Goal: Book appointment/travel/reservation

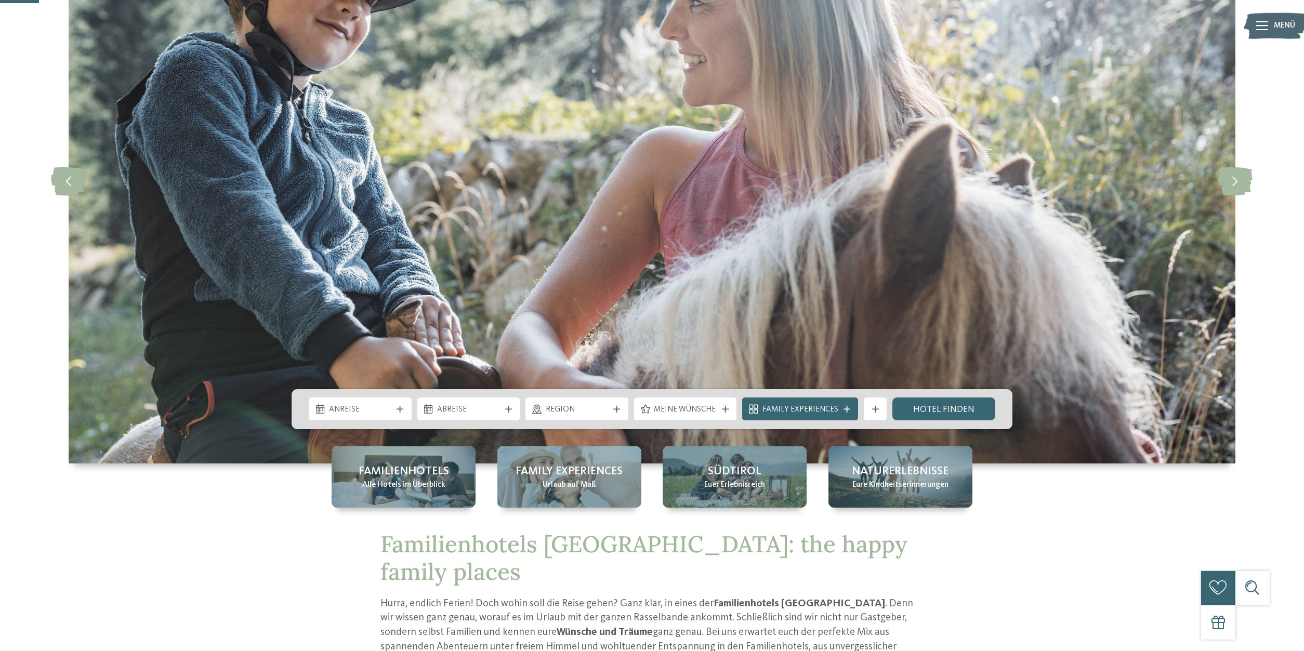
scroll to position [159, 0]
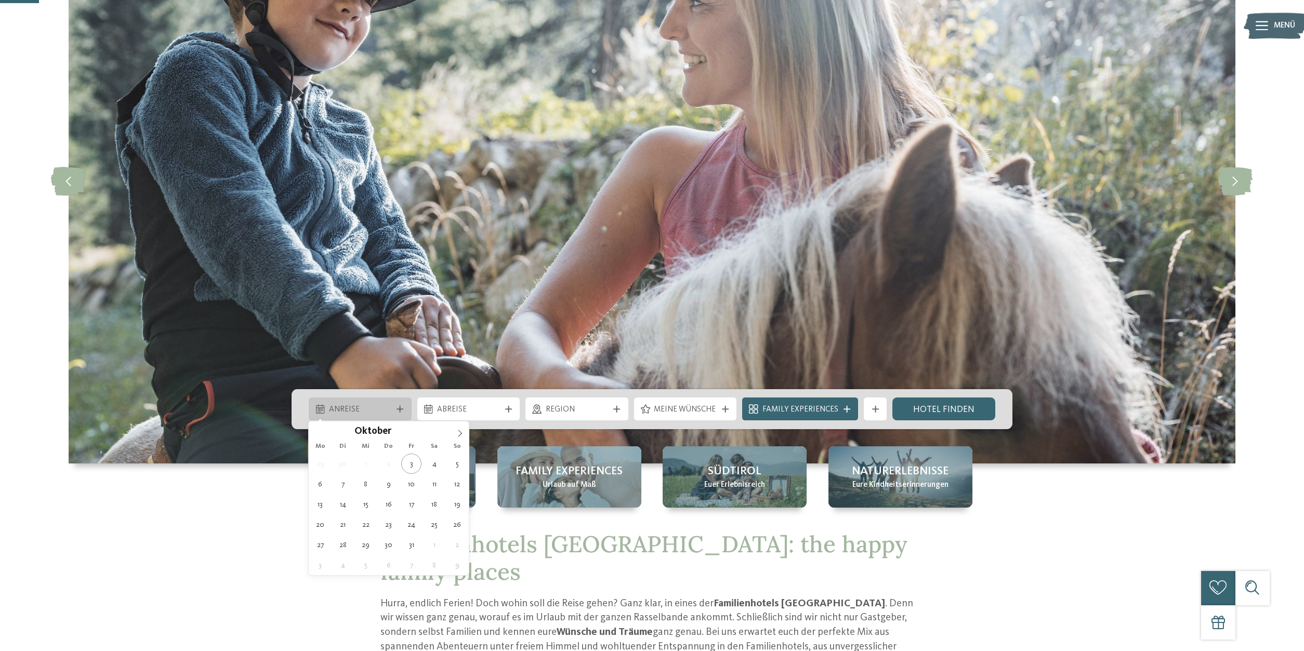
click at [382, 401] on div "Anreise" at bounding box center [360, 409] width 103 height 23
click at [462, 431] on icon at bounding box center [459, 433] width 7 height 7
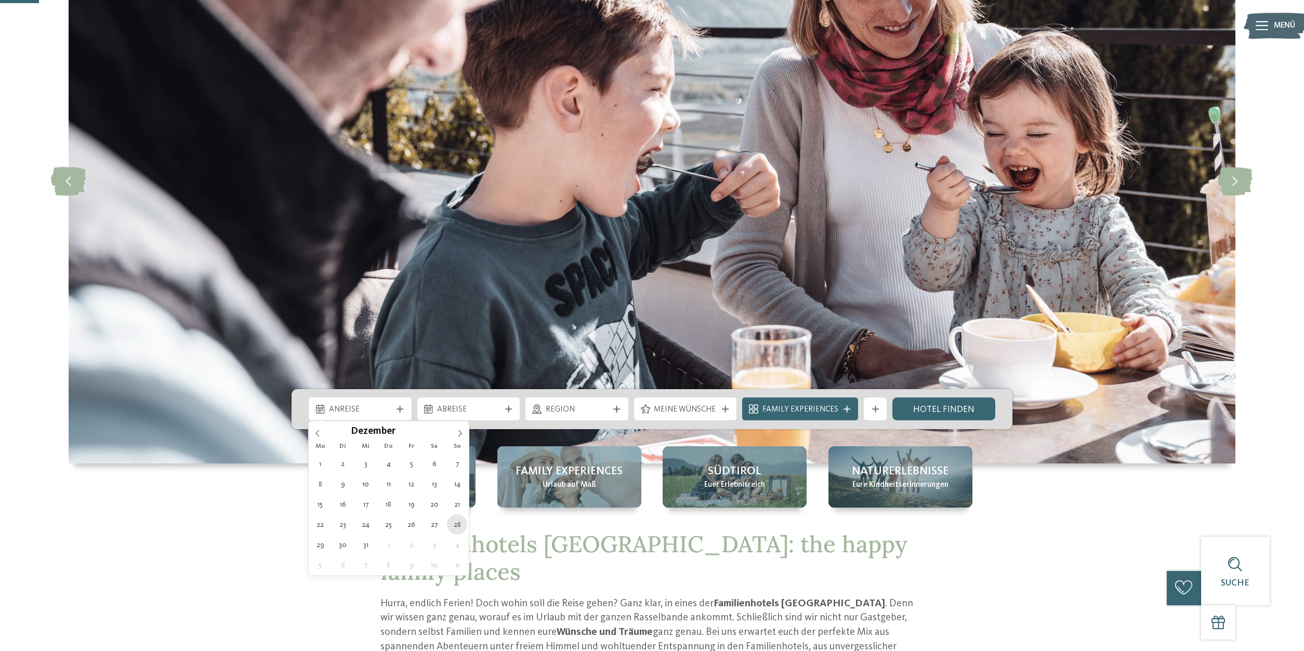
type div "[DATE]"
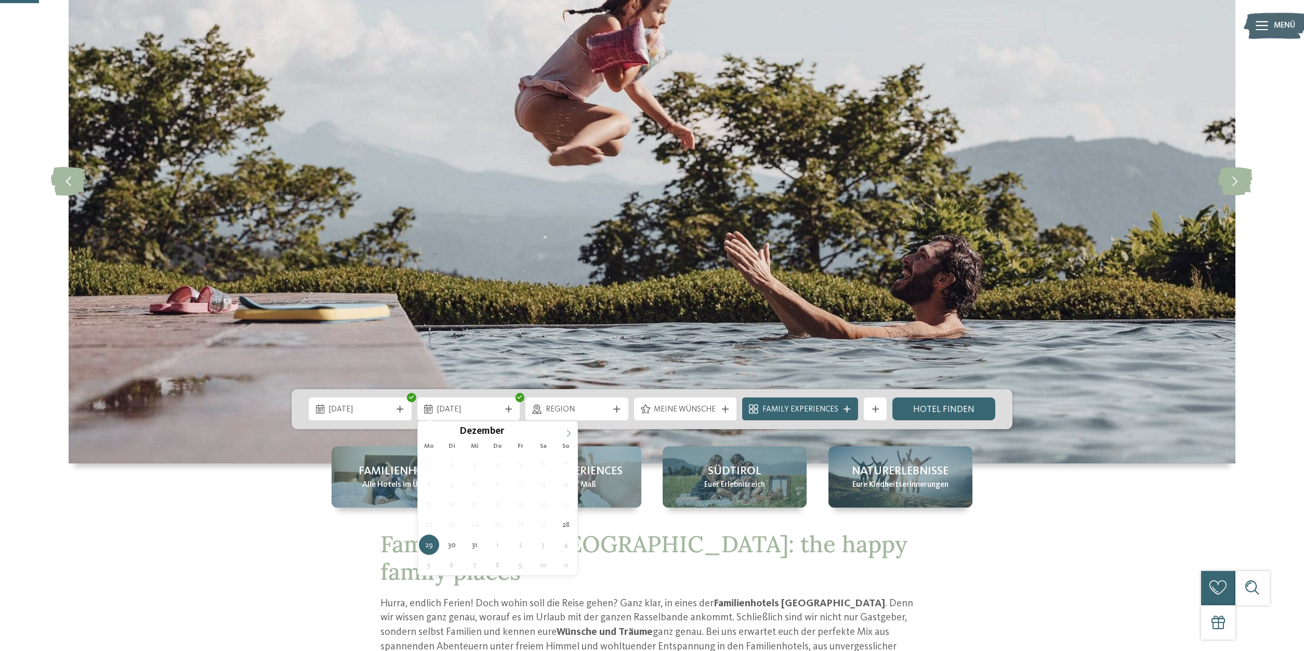
type input "****"
click at [568, 434] on icon at bounding box center [568, 433] width 7 height 7
type div "[DATE]"
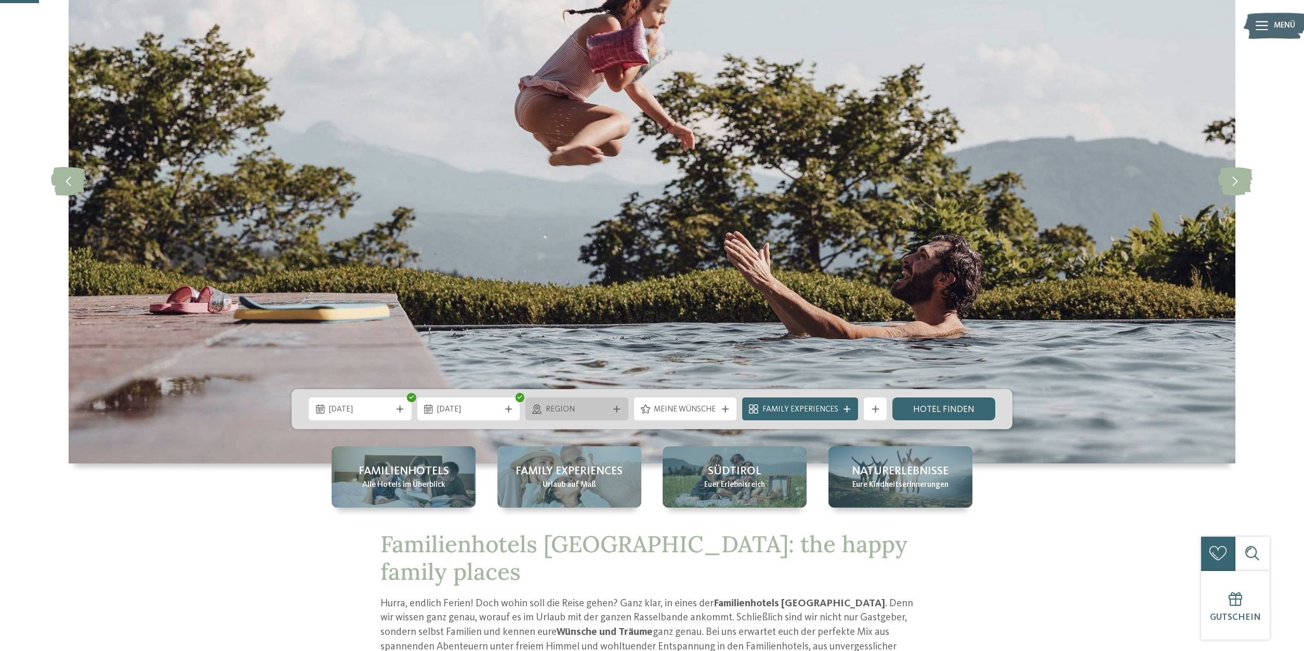
click at [565, 412] on span "Region" at bounding box center [577, 409] width 63 height 11
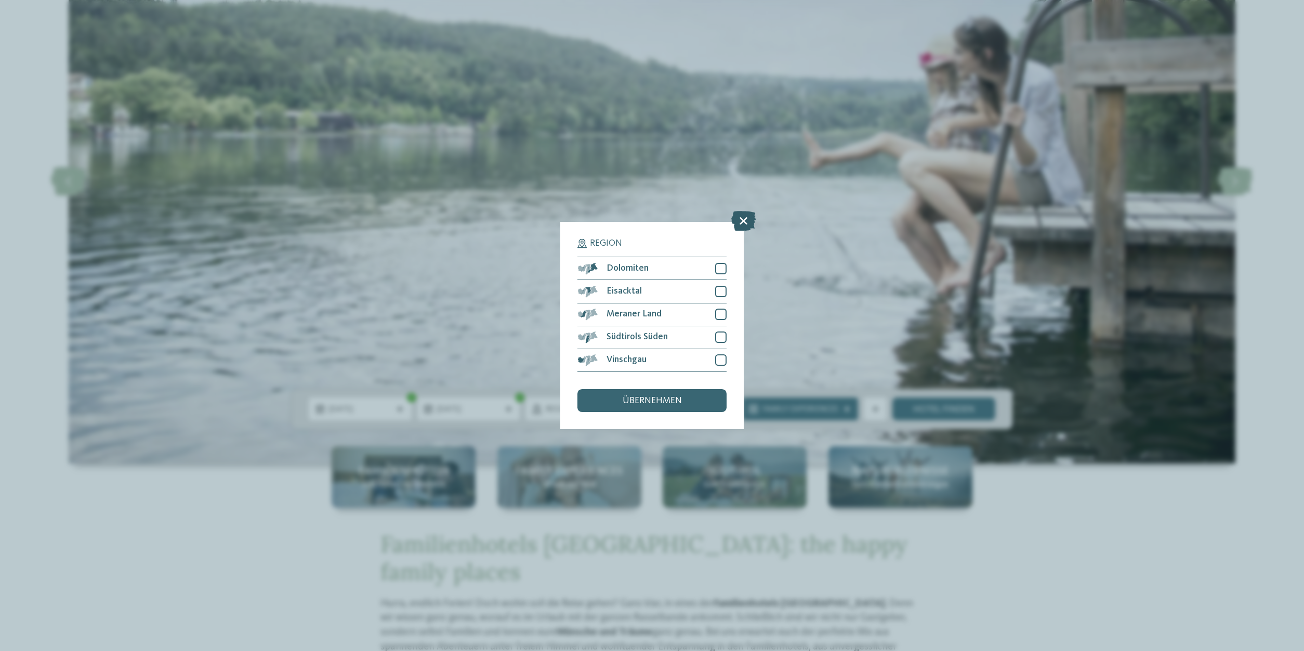
click at [741, 226] on icon at bounding box center [743, 222] width 24 height 20
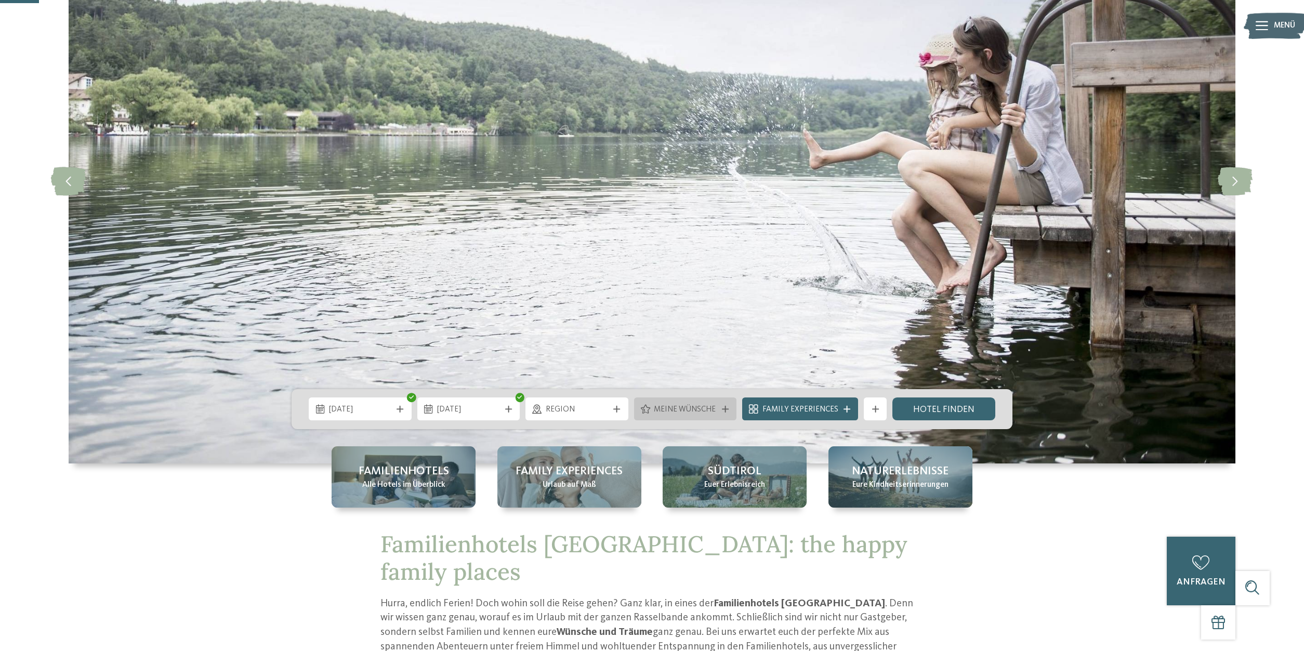
click at [700, 410] on span "Meine Wünsche" at bounding box center [685, 409] width 63 height 11
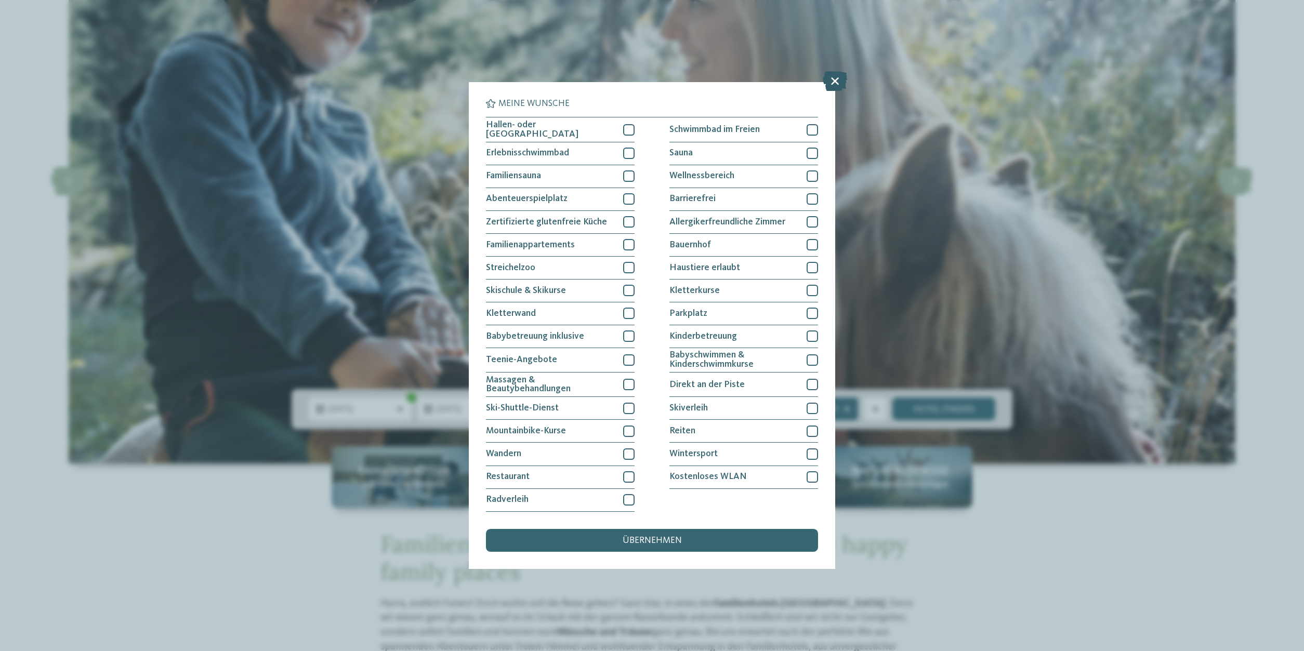
click at [837, 81] on icon at bounding box center [835, 82] width 24 height 20
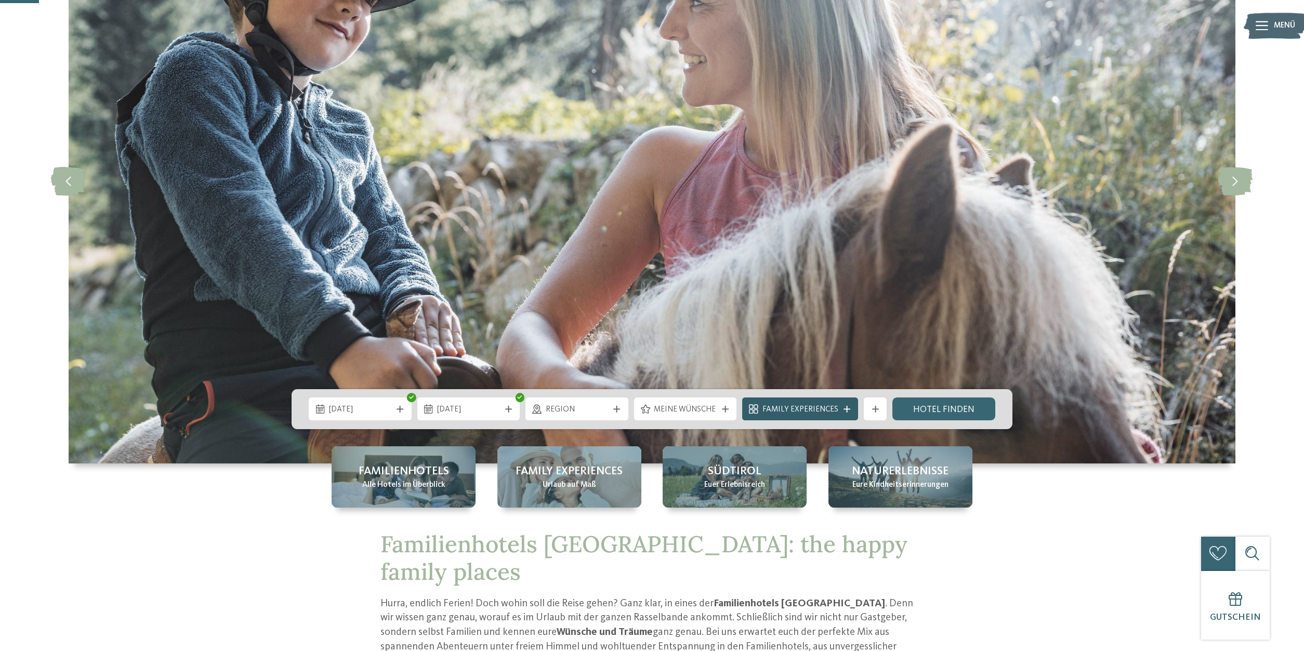
click at [840, 410] on div "Family Experiences" at bounding box center [800, 409] width 82 height 12
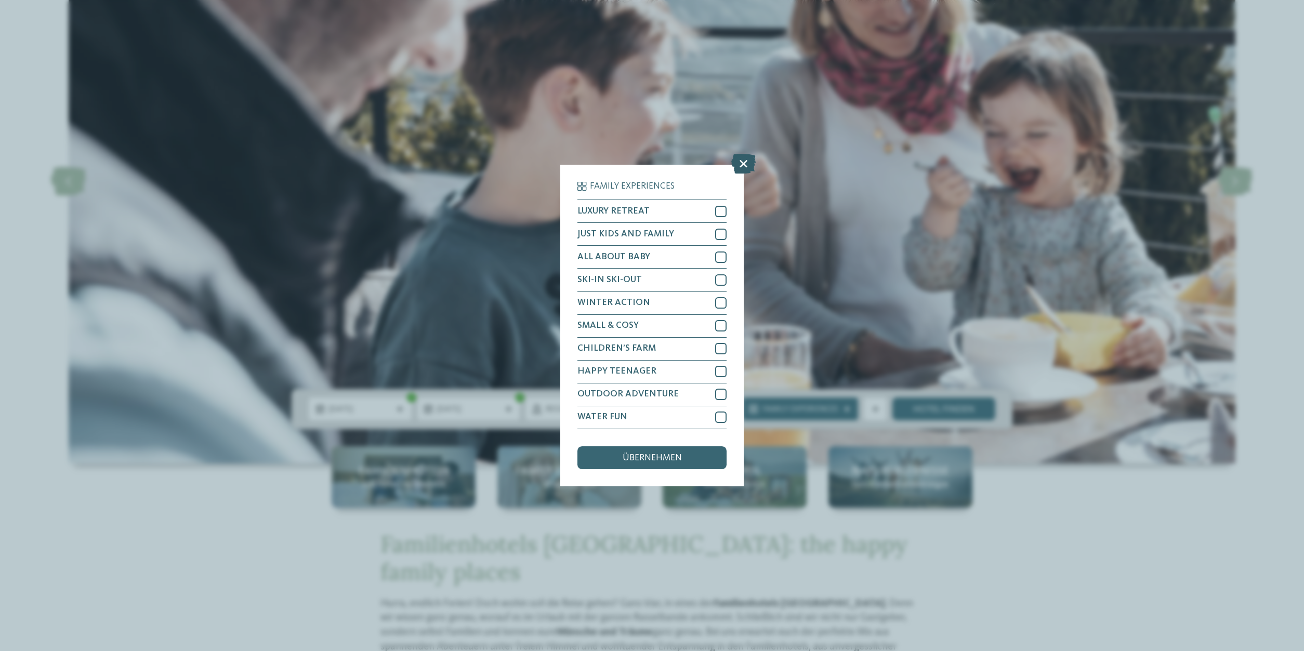
click at [750, 159] on icon at bounding box center [743, 164] width 24 height 20
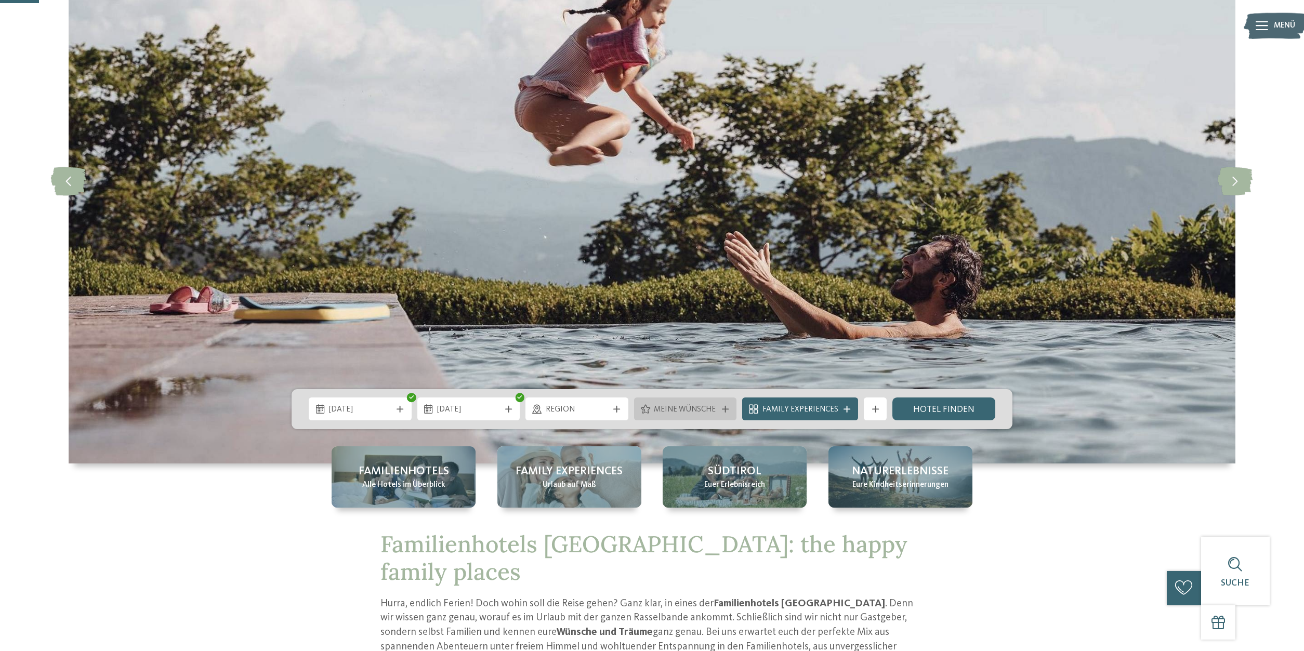
click at [678, 417] on div "Meine Wünsche" at bounding box center [685, 409] width 103 height 23
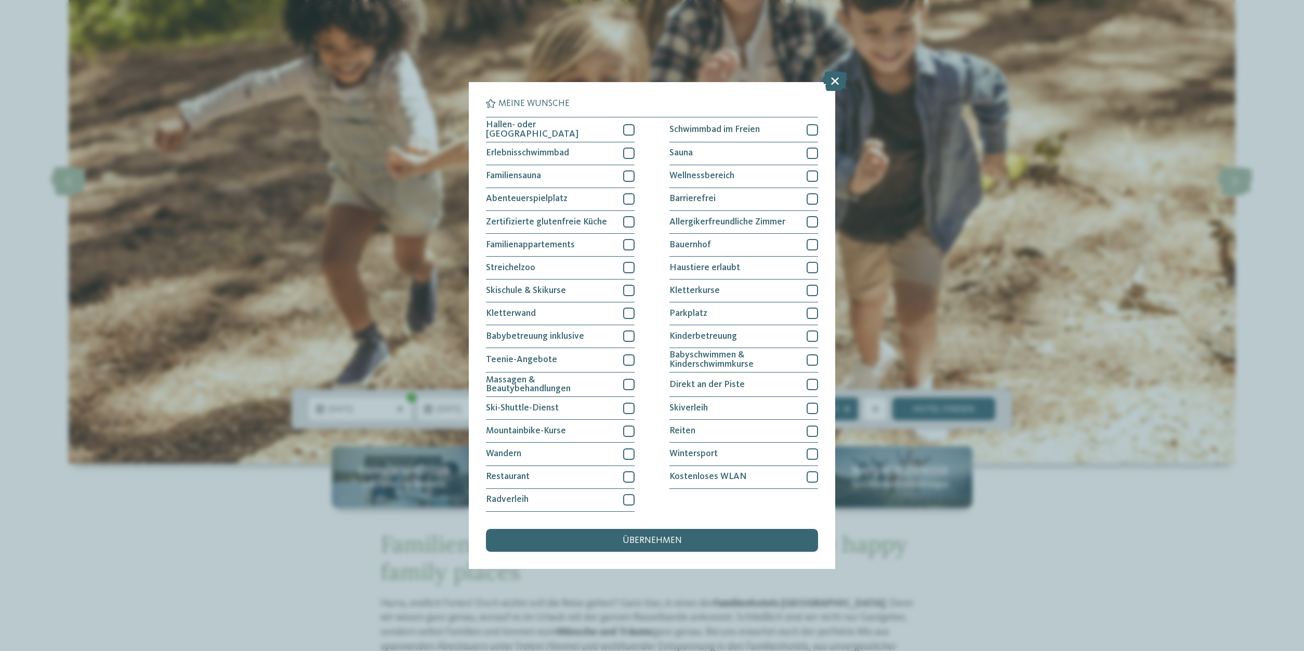
drag, startPoint x: 665, startPoint y: 523, endPoint x: 671, endPoint y: 522, distance: 5.7
click at [666, 523] on div "Meine Wünsche [GEOGRAPHIC_DATA] Schwimmbad im Freien [GEOGRAPHIC_DATA]" at bounding box center [652, 325] width 332 height 452
click at [630, 409] on div at bounding box center [628, 408] width 11 height 11
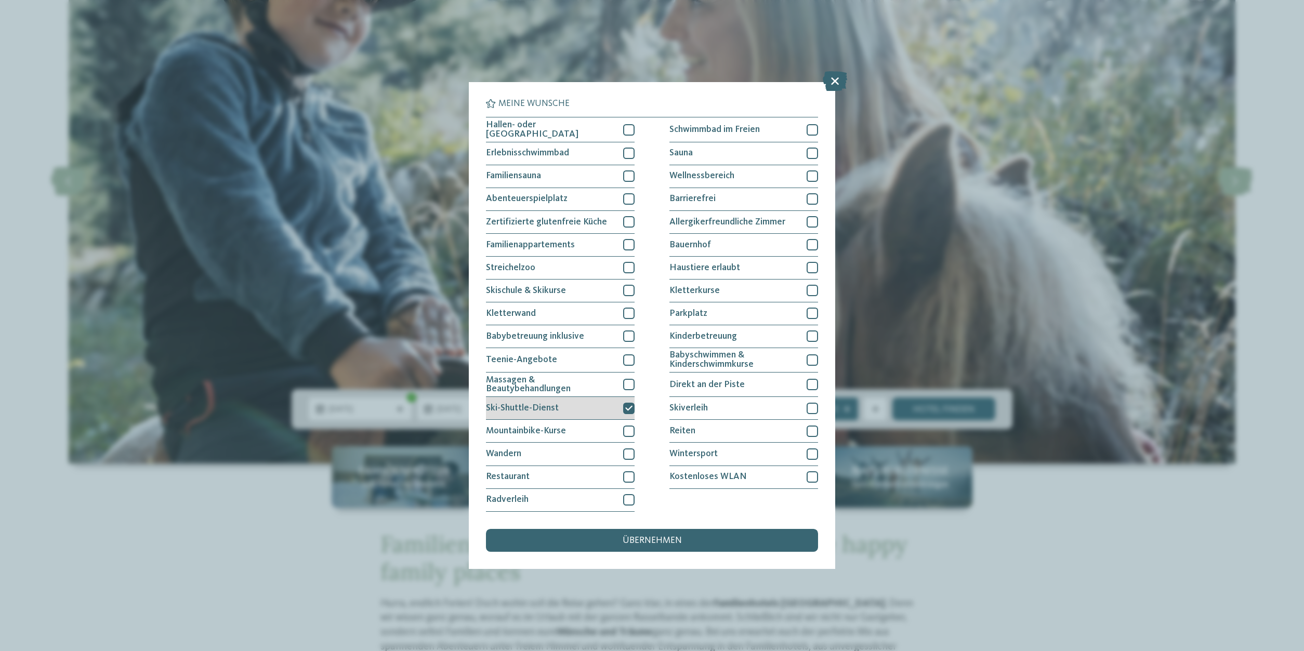
click at [630, 409] on icon at bounding box center [628, 408] width 7 height 7
click at [814, 456] on div at bounding box center [812, 454] width 11 height 11
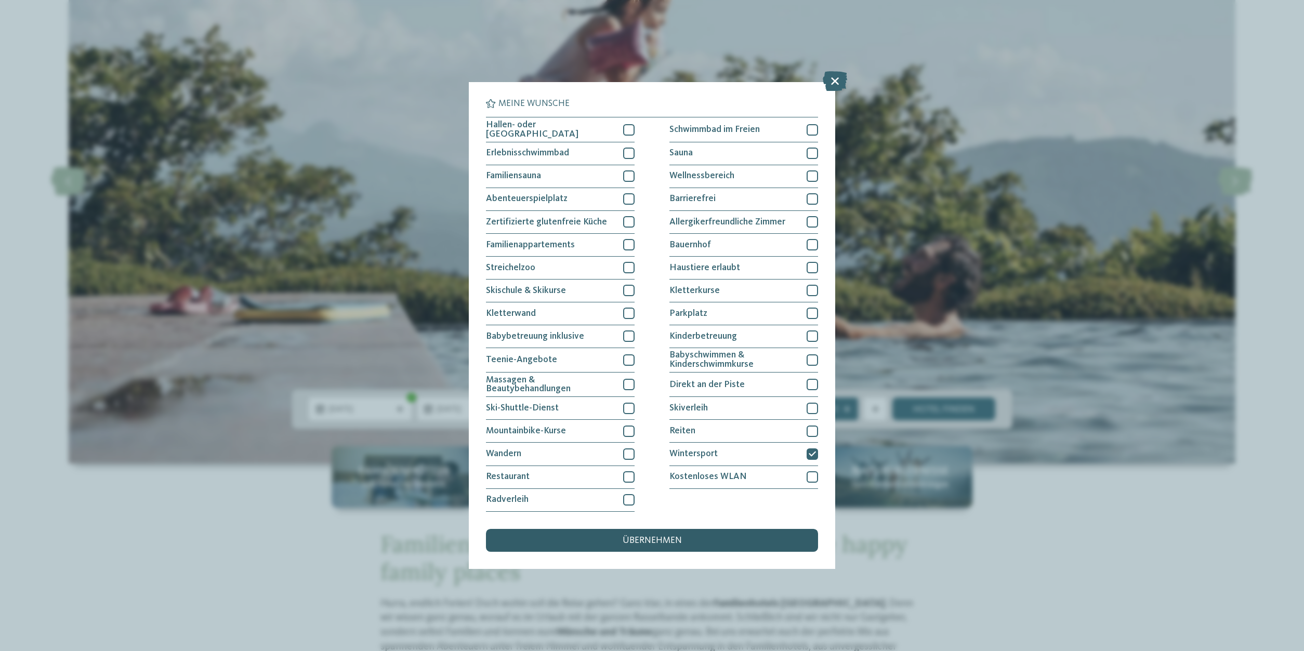
click at [678, 535] on div "übernehmen" at bounding box center [652, 540] width 332 height 23
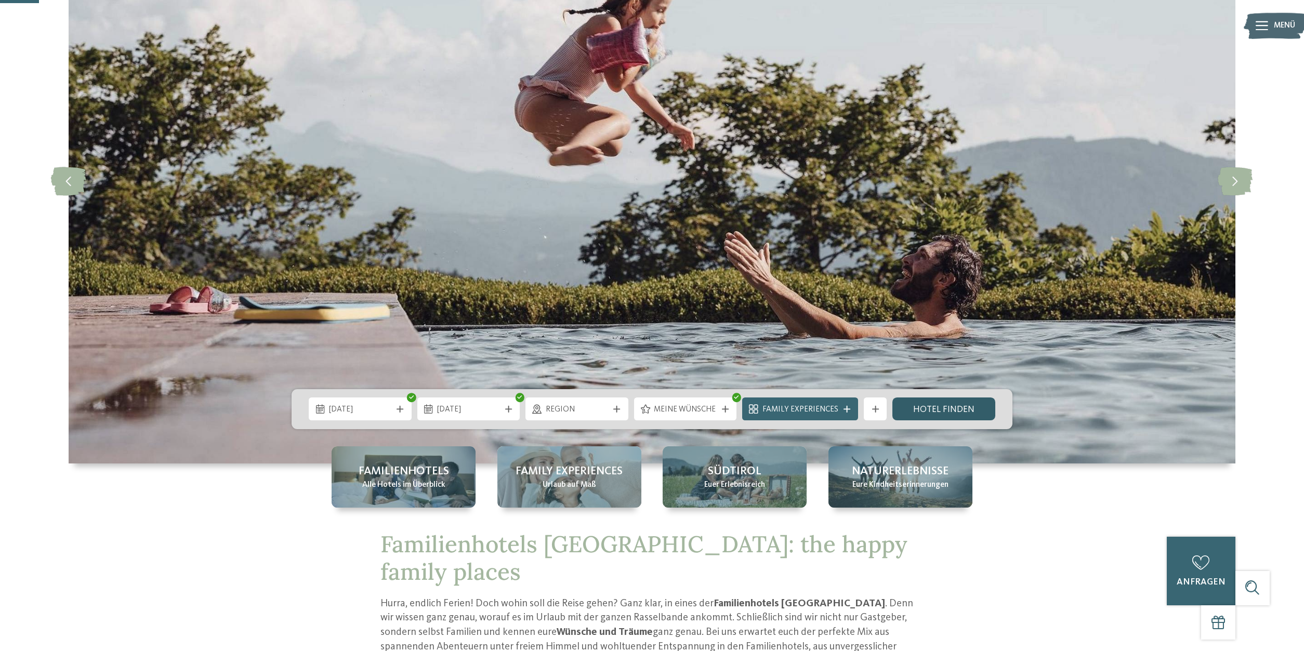
click at [946, 403] on link "Hotel finden" at bounding box center [944, 409] width 103 height 23
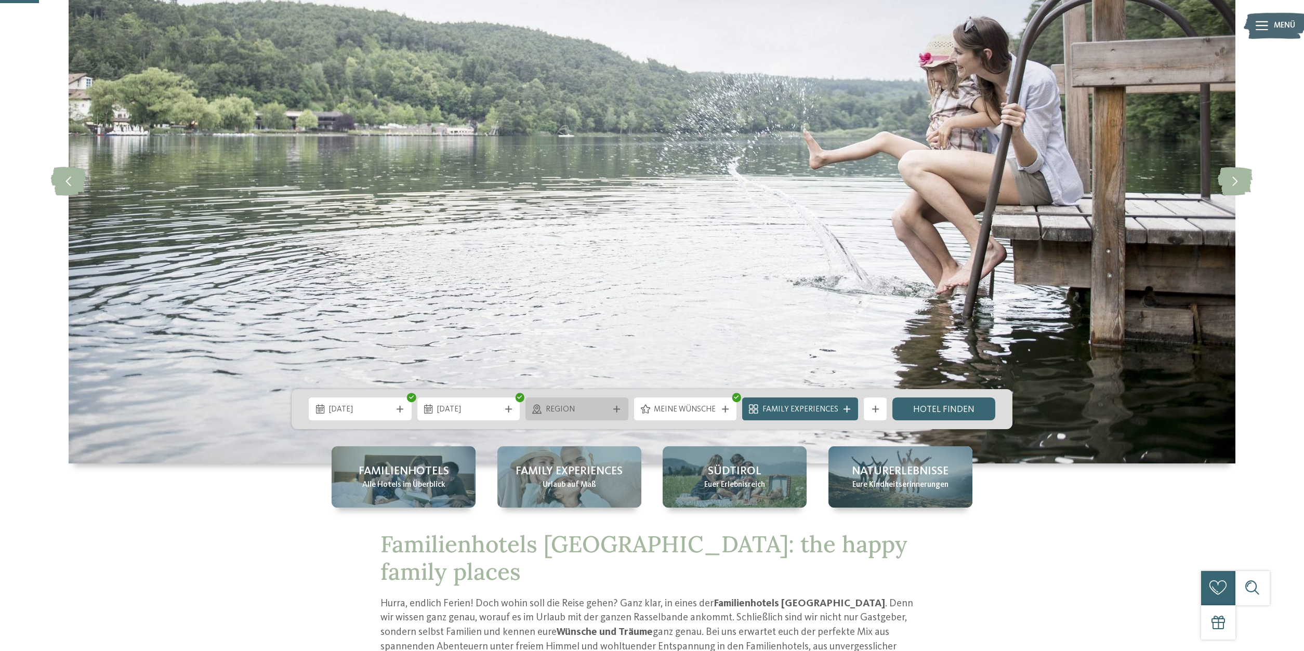
click at [598, 404] on div "Region" at bounding box center [577, 409] width 69 height 12
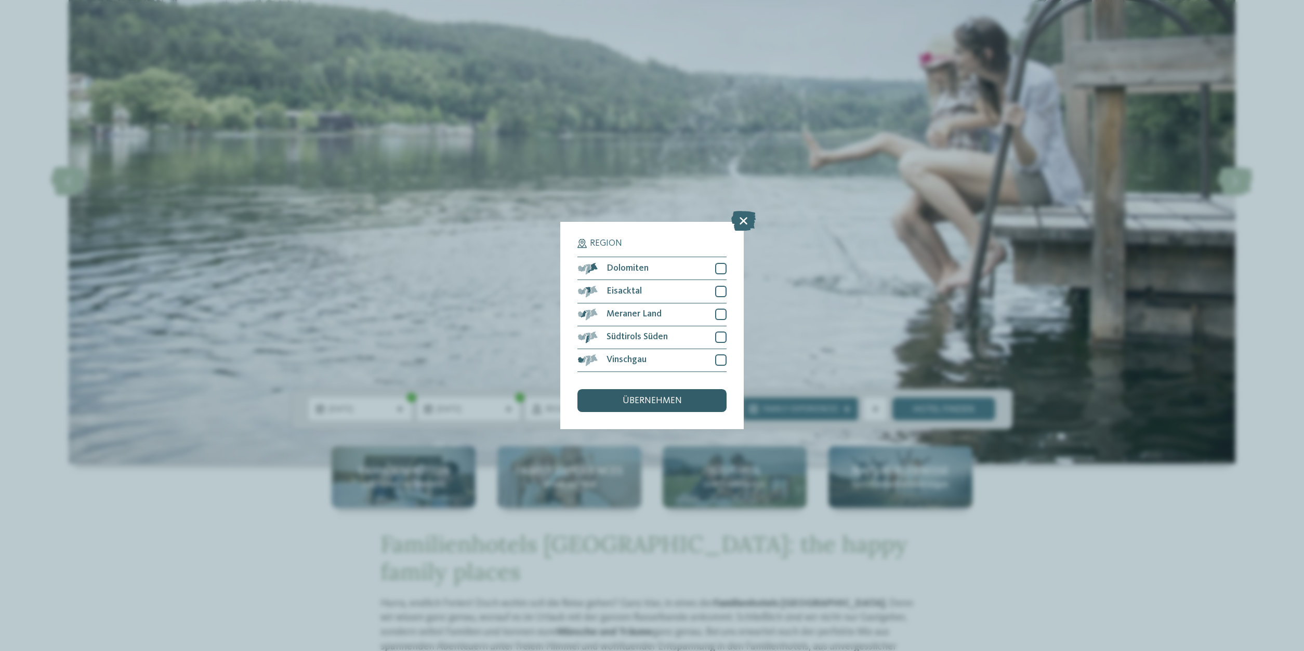
click at [662, 402] on span "übernehmen" at bounding box center [652, 401] width 59 height 9
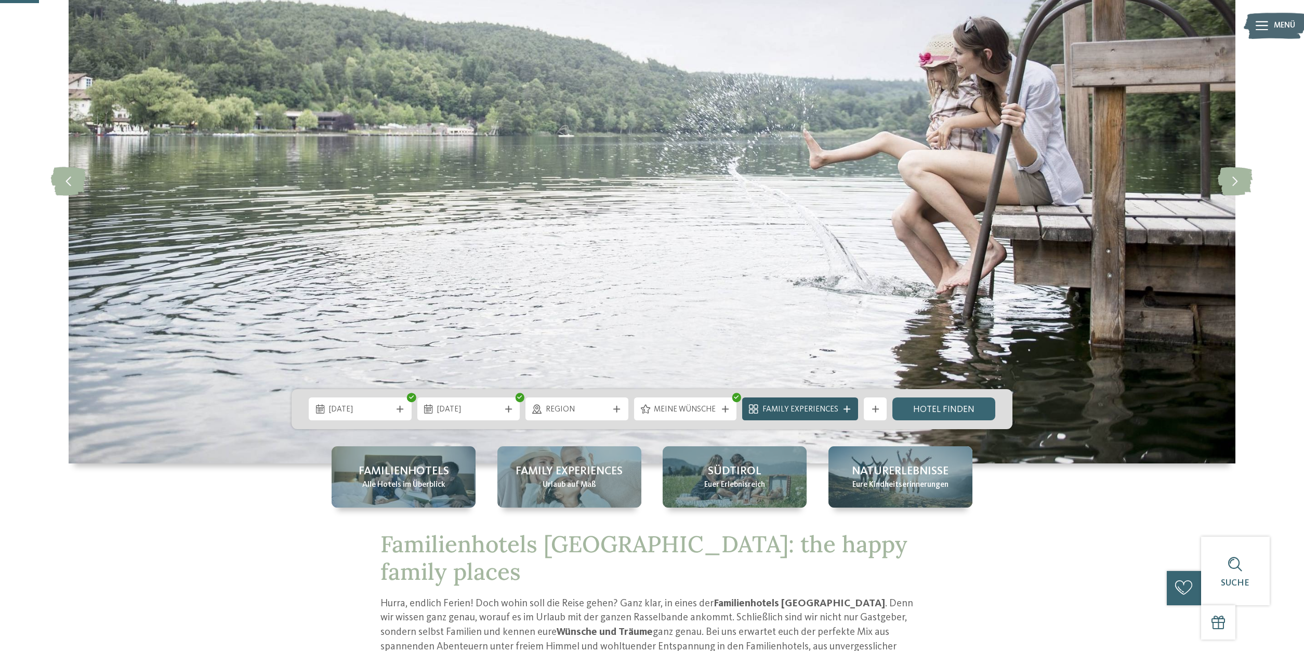
click at [781, 411] on span "Family Experiences" at bounding box center [801, 409] width 76 height 11
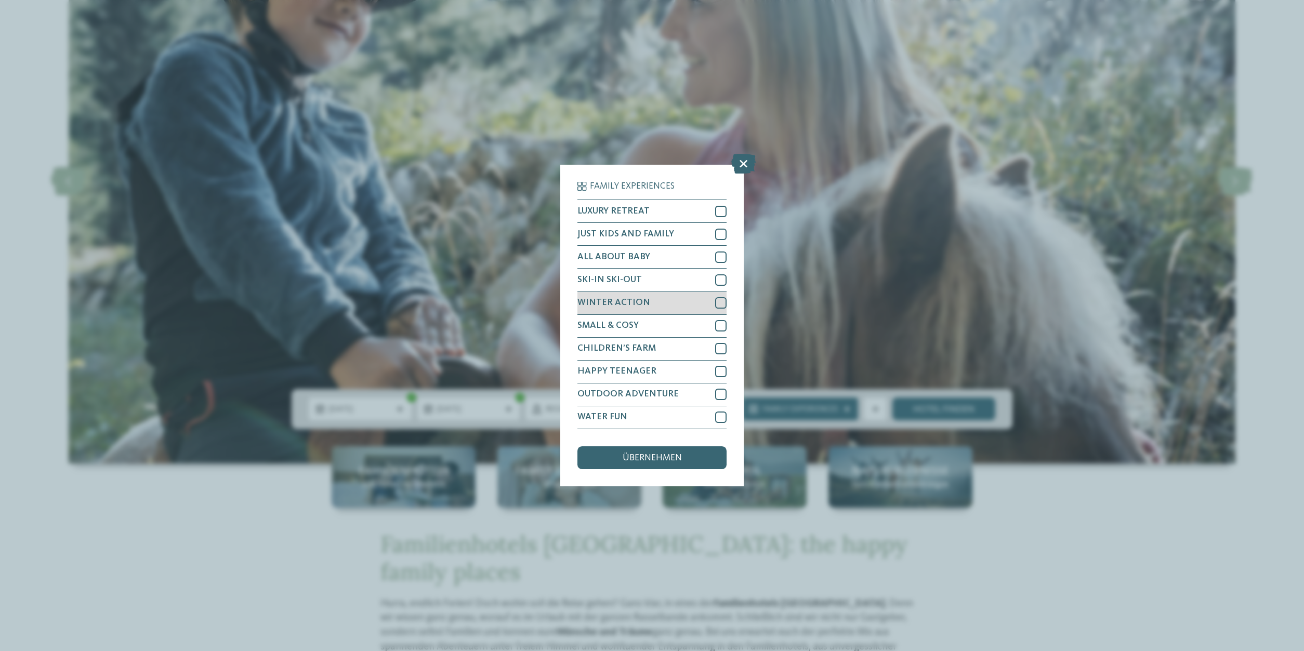
click at [718, 304] on div at bounding box center [720, 302] width 11 height 11
click at [718, 279] on div at bounding box center [720, 279] width 11 height 11
click at [663, 452] on div "übernehmen" at bounding box center [652, 458] width 149 height 23
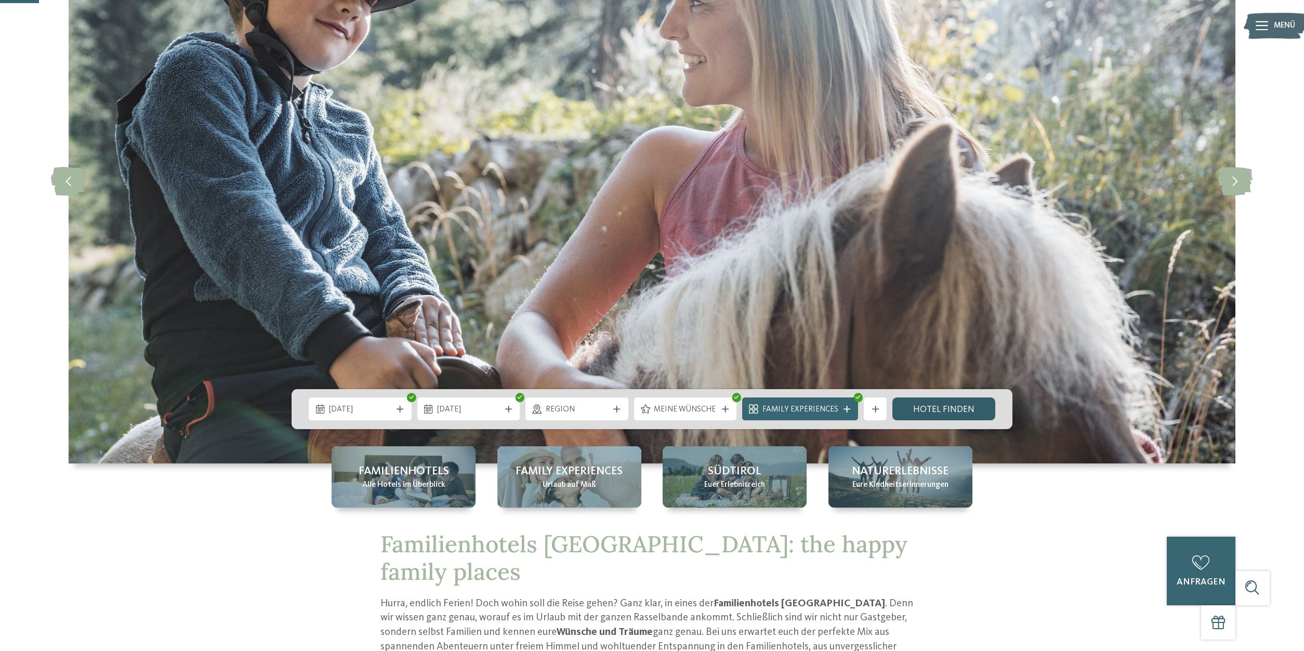
click at [964, 401] on link "Hotel finden" at bounding box center [944, 409] width 103 height 23
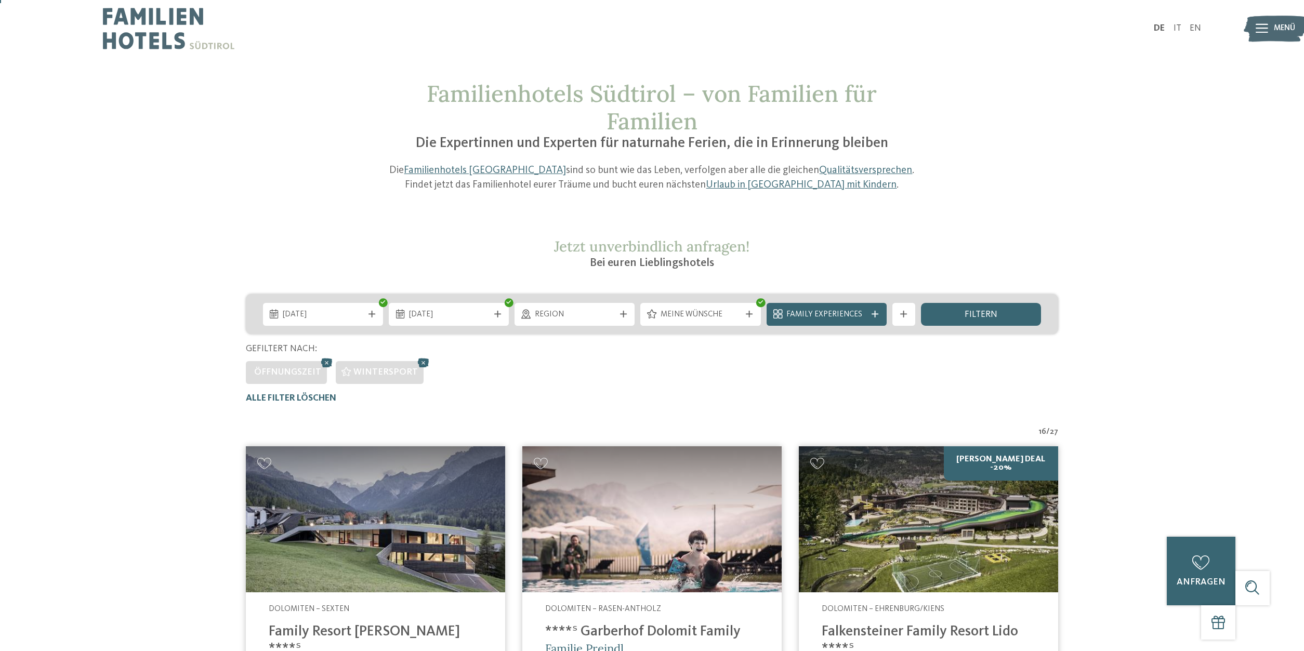
scroll to position [265, 0]
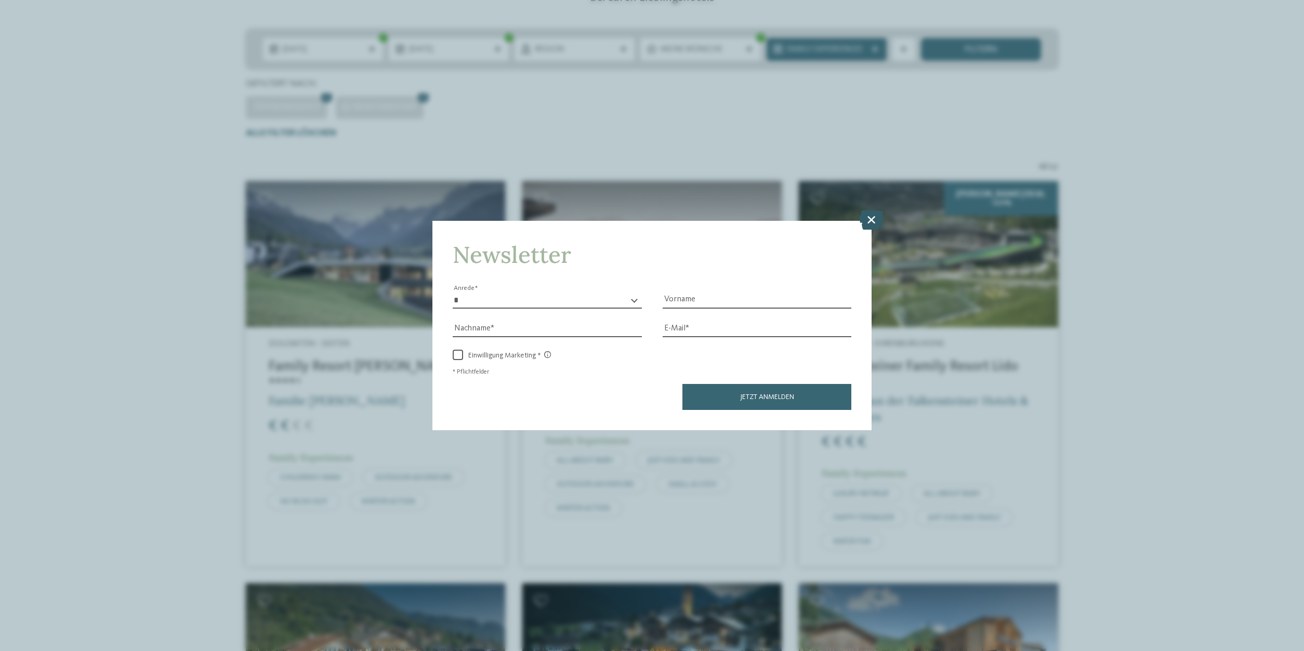
click at [871, 217] on icon at bounding box center [871, 220] width 24 height 20
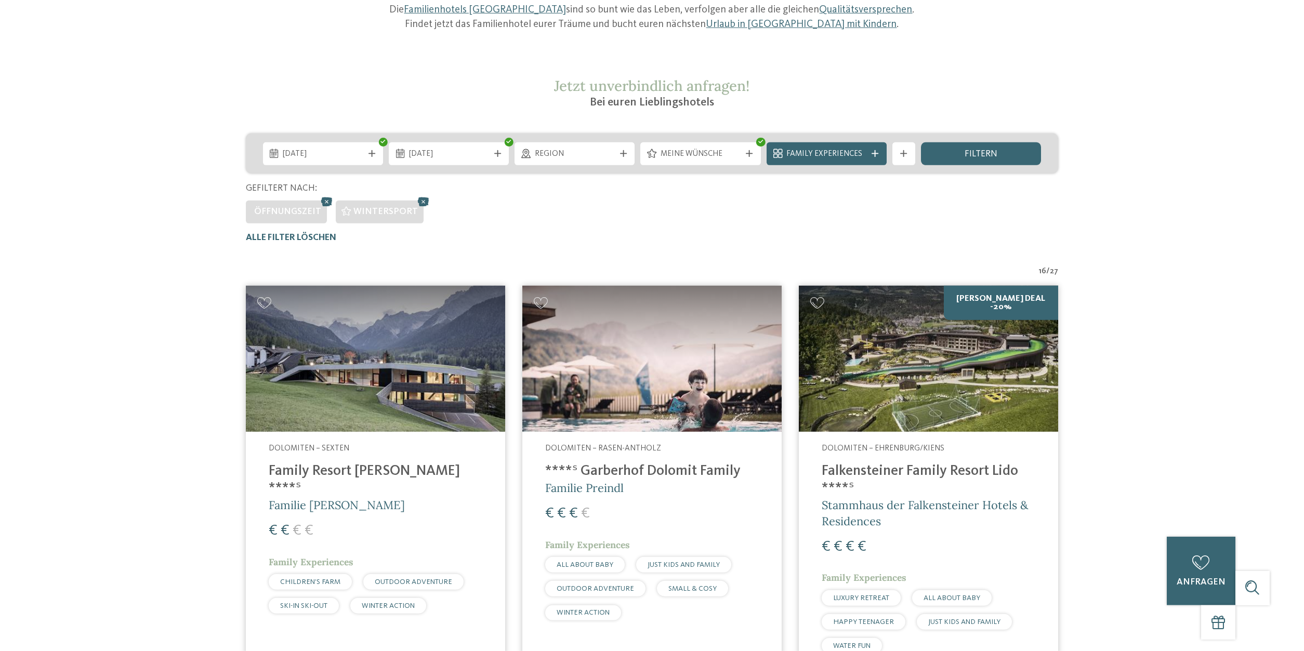
scroll to position [0, 0]
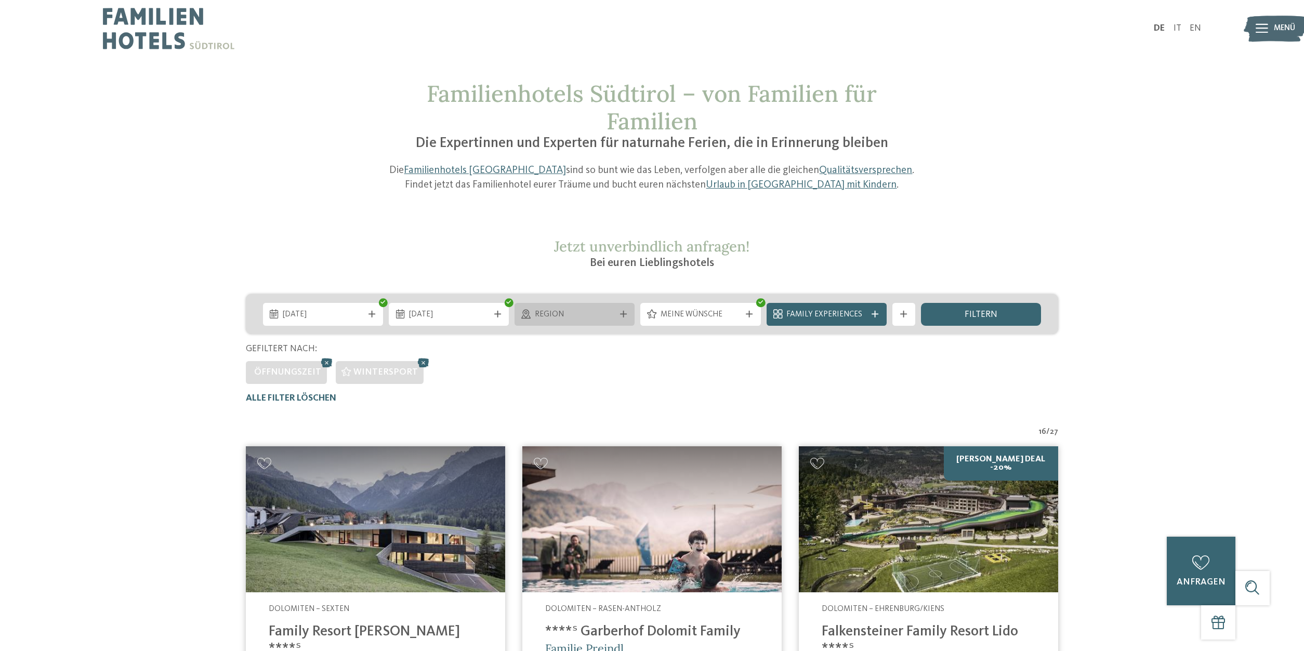
click at [586, 320] on span "Region" at bounding box center [575, 314] width 80 height 11
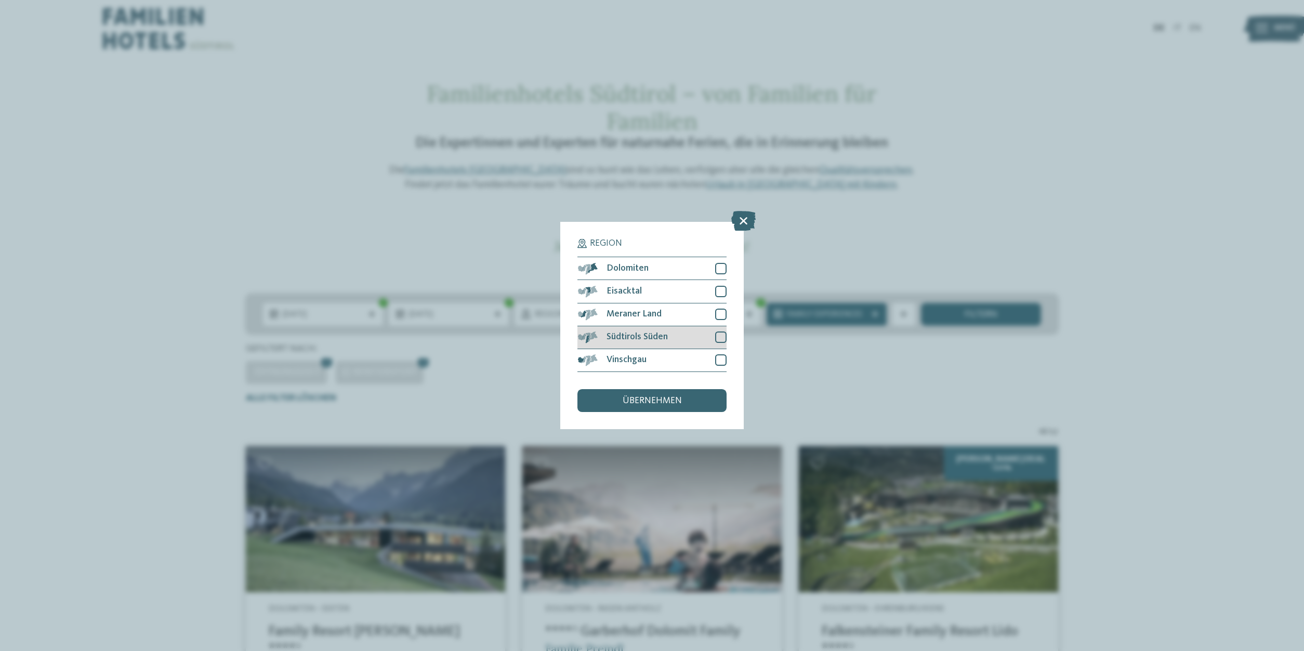
click at [722, 337] on div at bounding box center [720, 337] width 11 height 11
click at [722, 313] on div at bounding box center [720, 314] width 11 height 11
click at [697, 407] on div "übernehmen" at bounding box center [652, 400] width 149 height 23
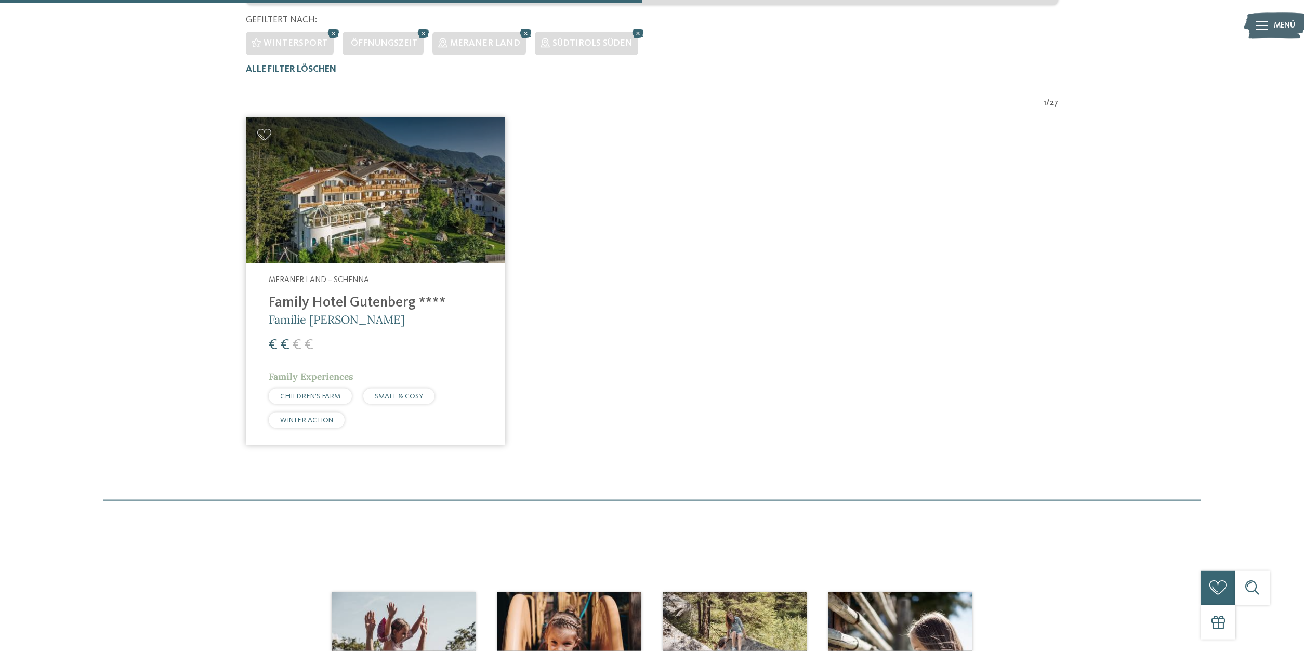
scroll to position [275, 0]
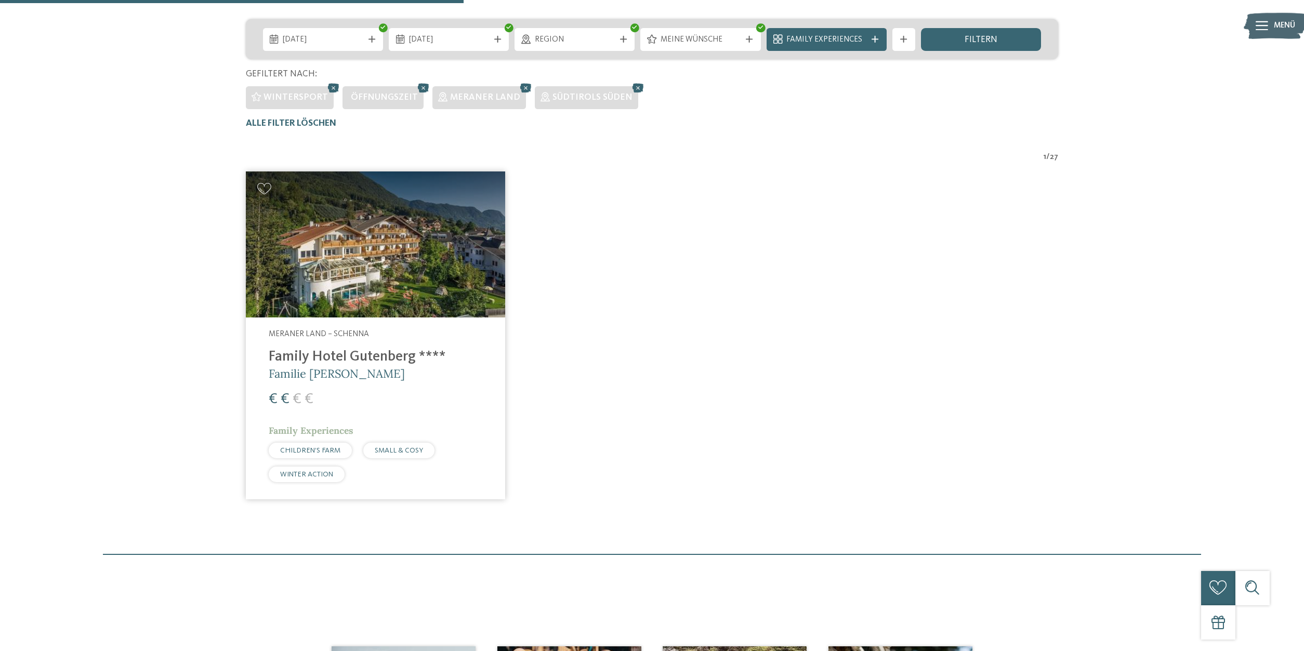
click at [394, 291] on img at bounding box center [375, 245] width 259 height 146
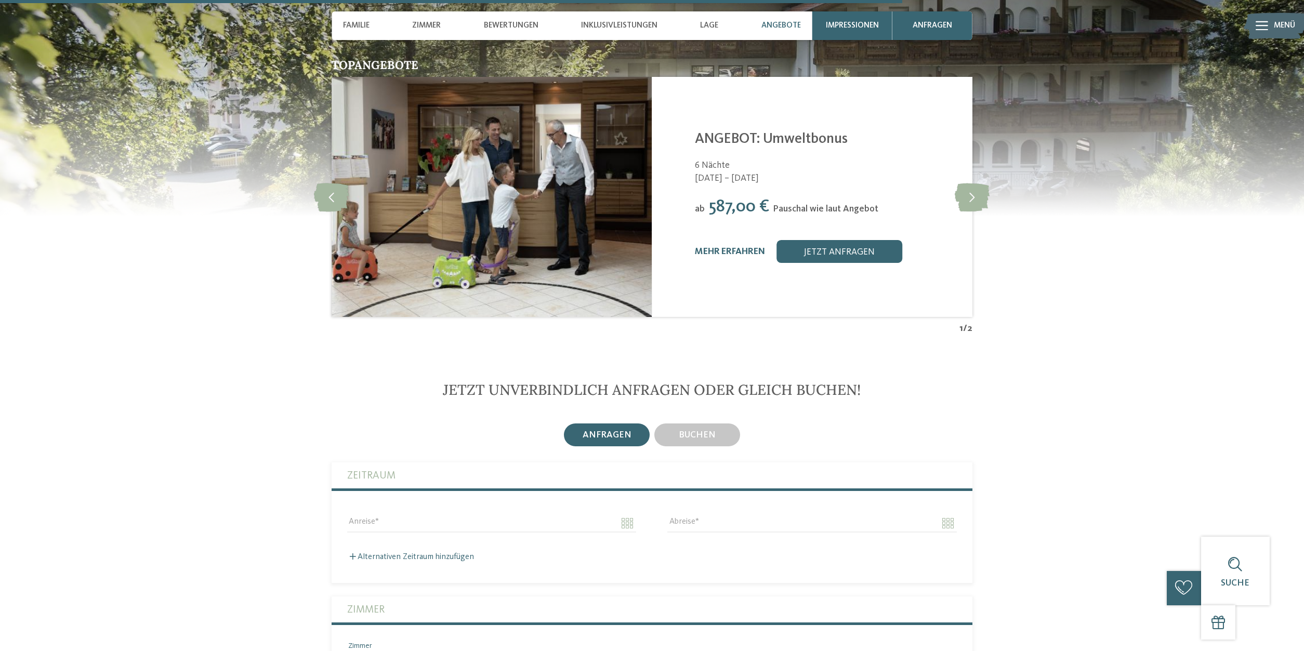
scroll to position [2863, 0]
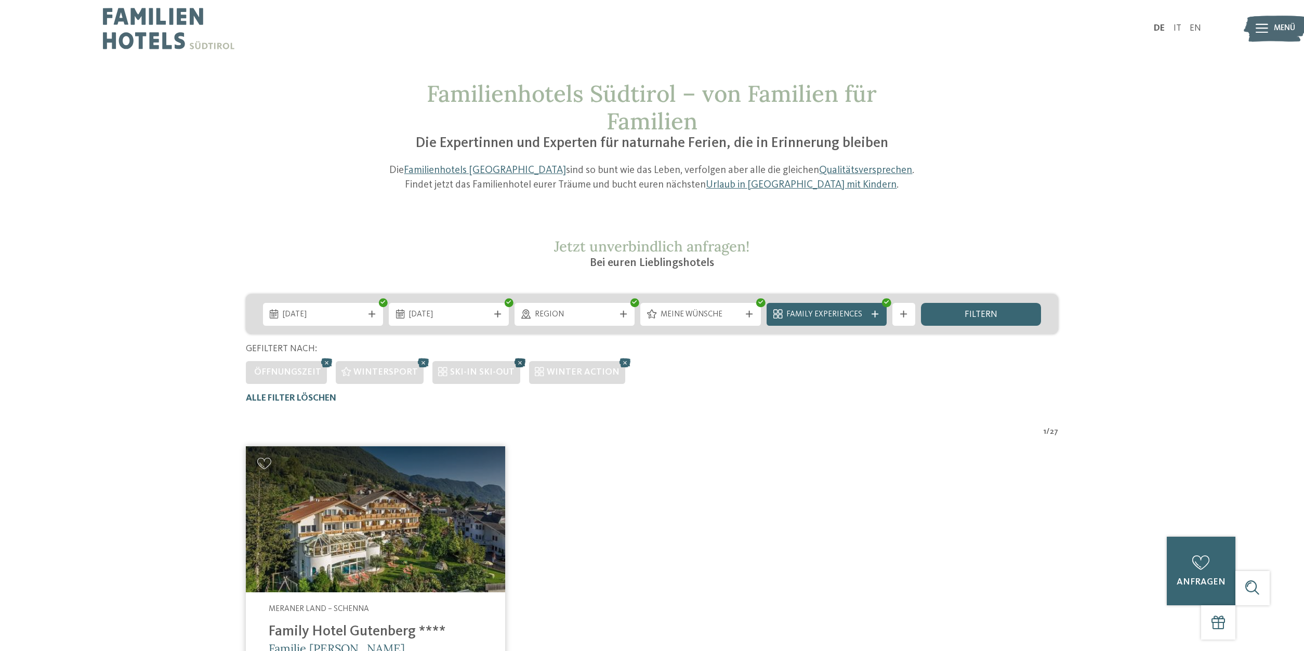
click at [512, 360] on icon at bounding box center [520, 363] width 17 height 15
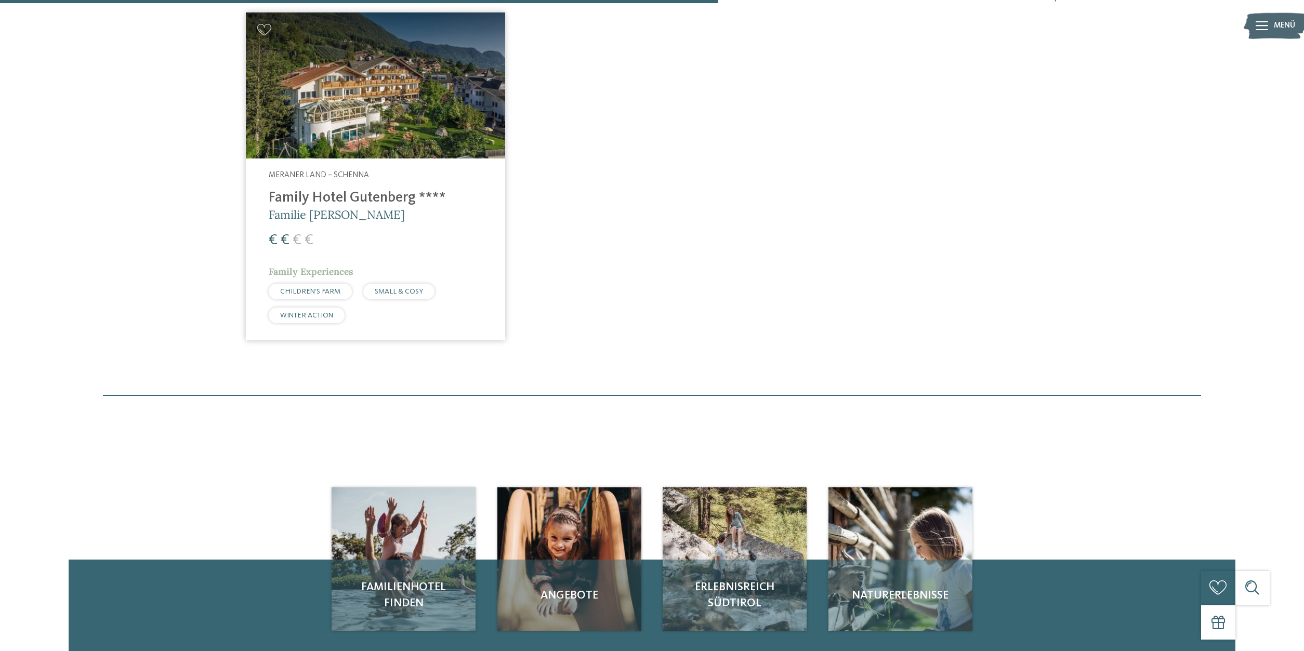
scroll to position [116, 0]
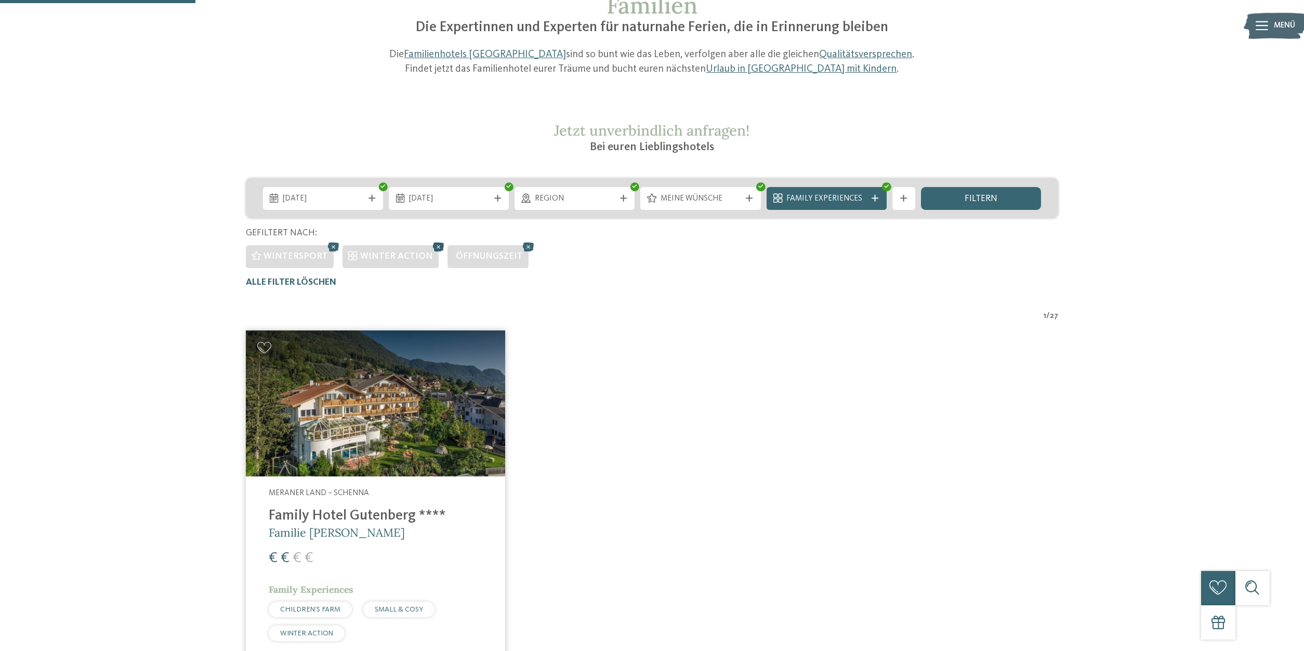
click at [430, 245] on icon at bounding box center [438, 247] width 17 height 15
click at [1264, 26] on icon at bounding box center [1262, 25] width 12 height 9
